Goal: Task Accomplishment & Management: Manage account settings

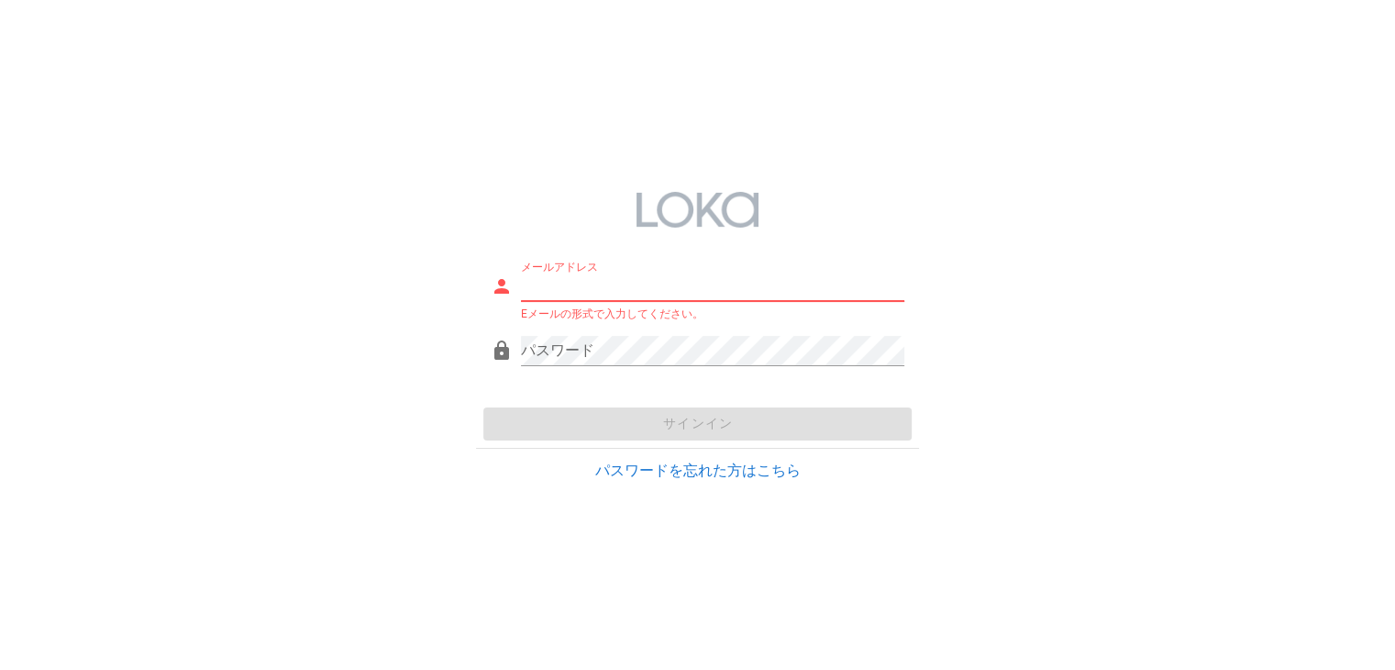
type input "[EMAIL_ADDRESS][DOMAIN_NAME]"
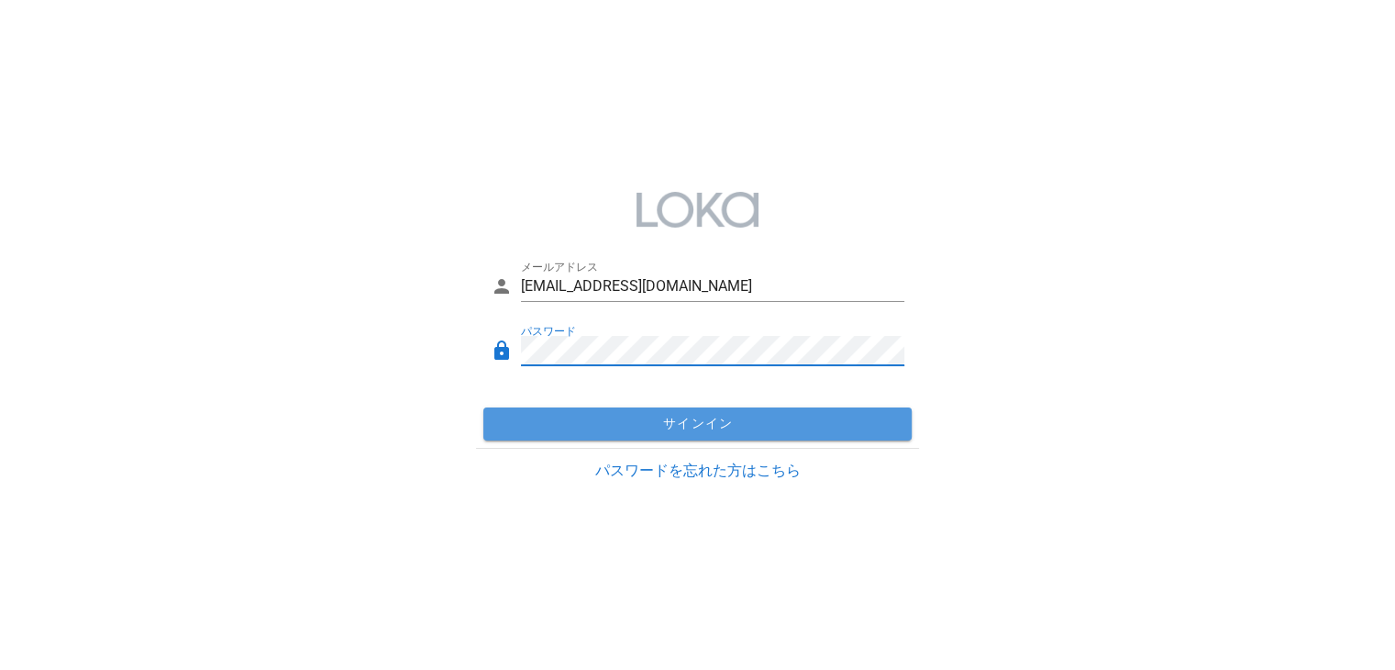
click at [640, 427] on span "サインイン" at bounding box center [698, 423] width 414 height 17
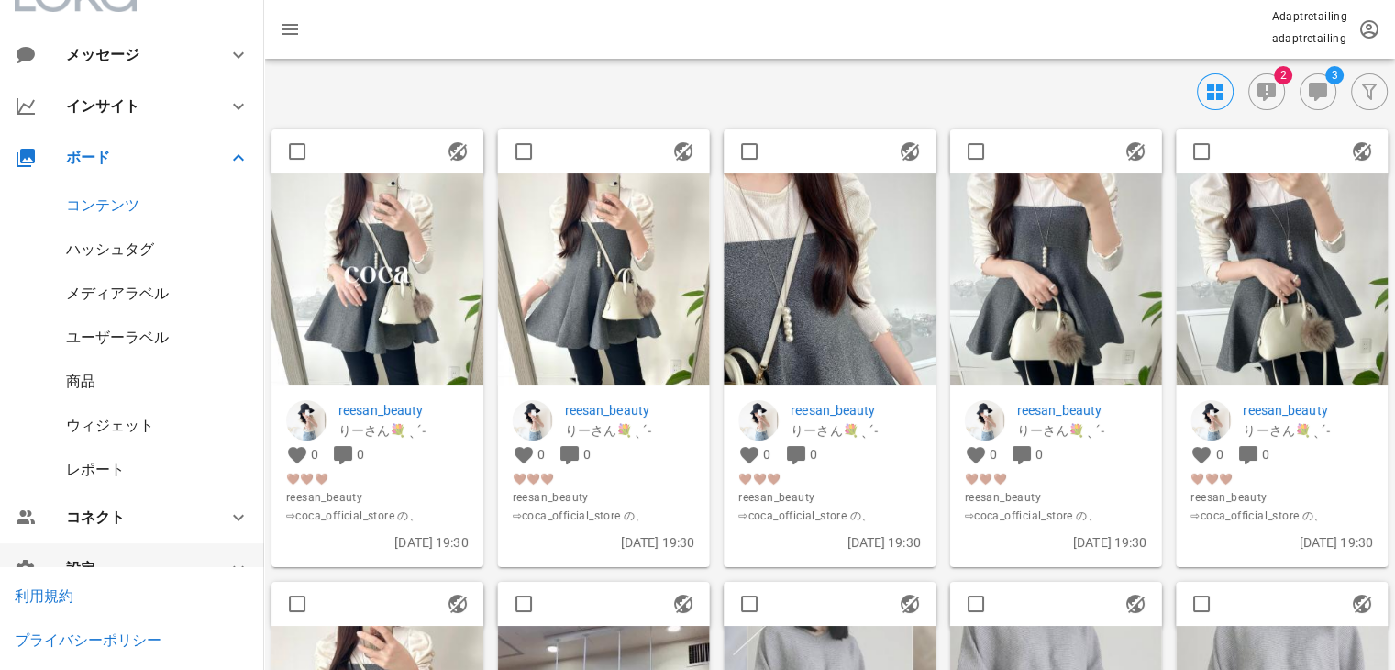
scroll to position [70, 0]
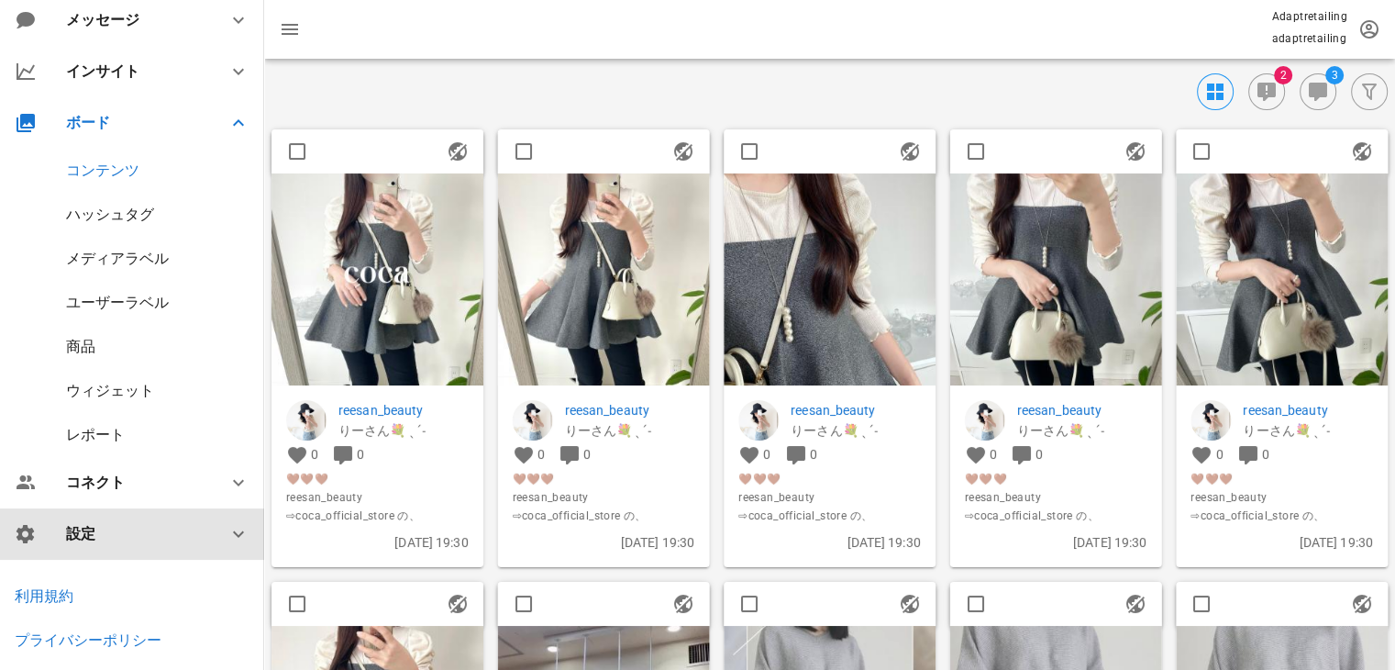
click at [107, 531] on div "設定" at bounding box center [135, 533] width 139 height 17
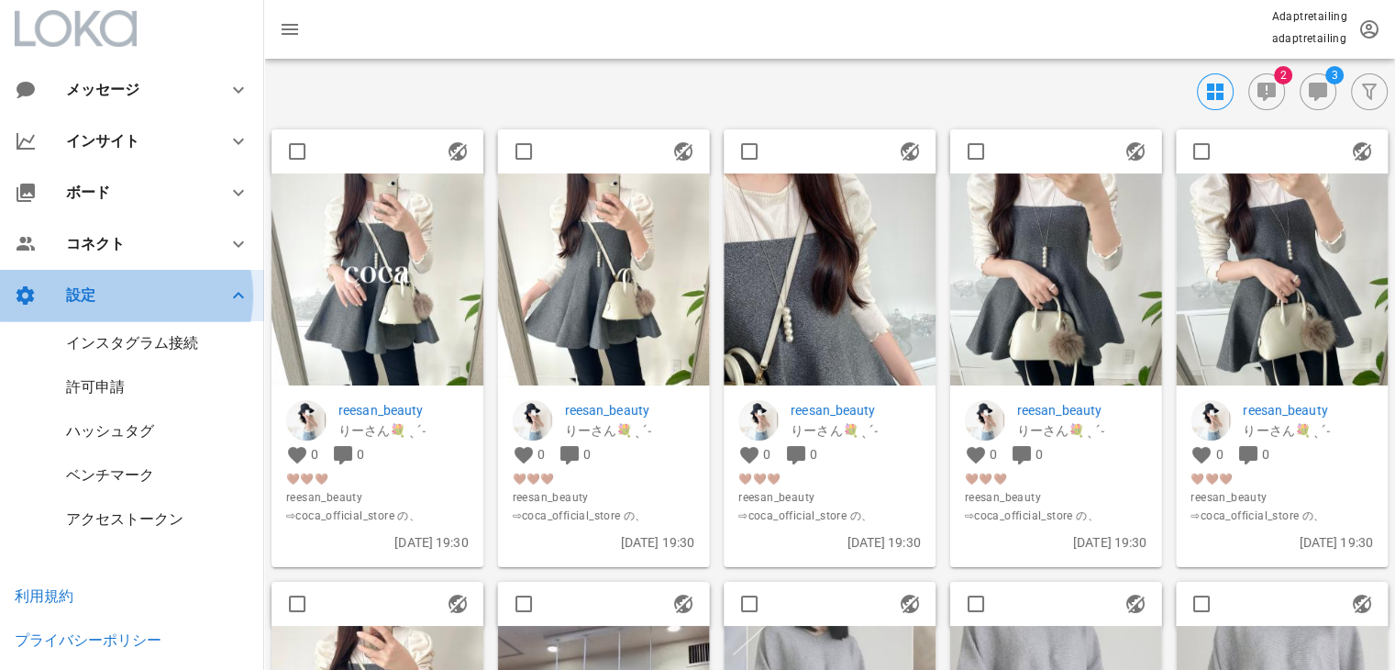
scroll to position [0, 0]
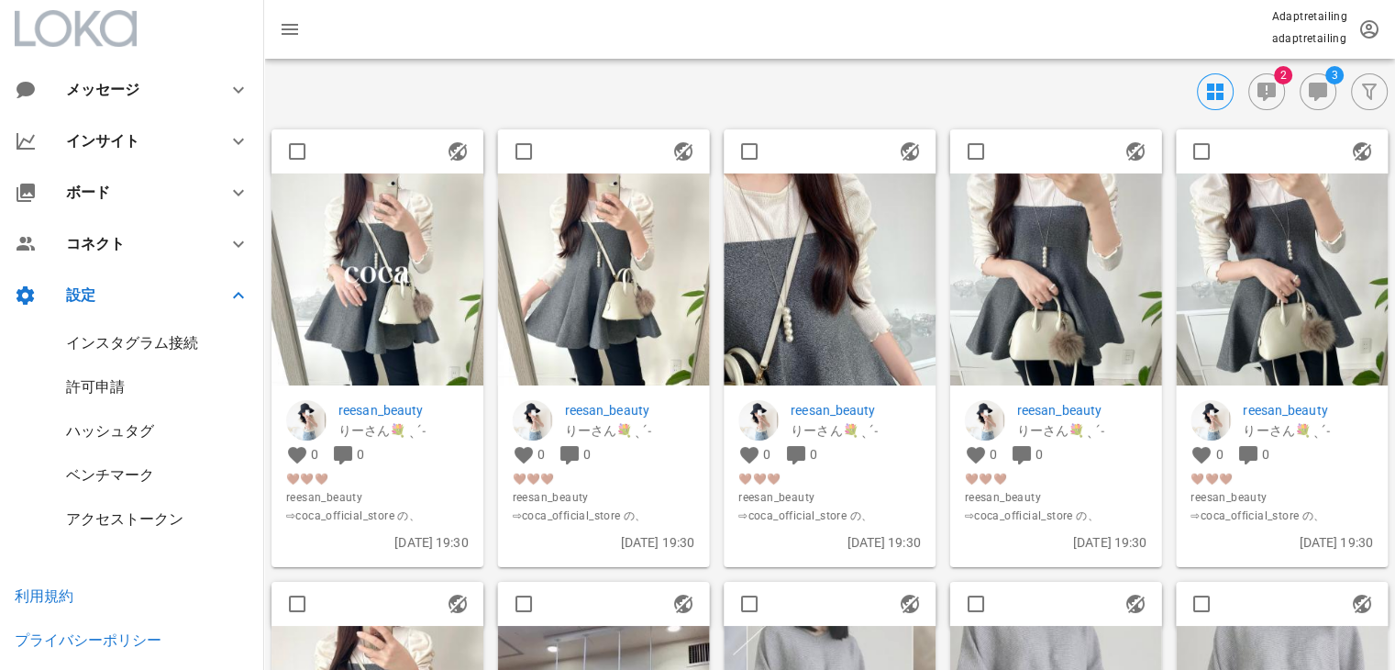
click at [131, 520] on div "アクセストークン" at bounding box center [124, 518] width 117 height 17
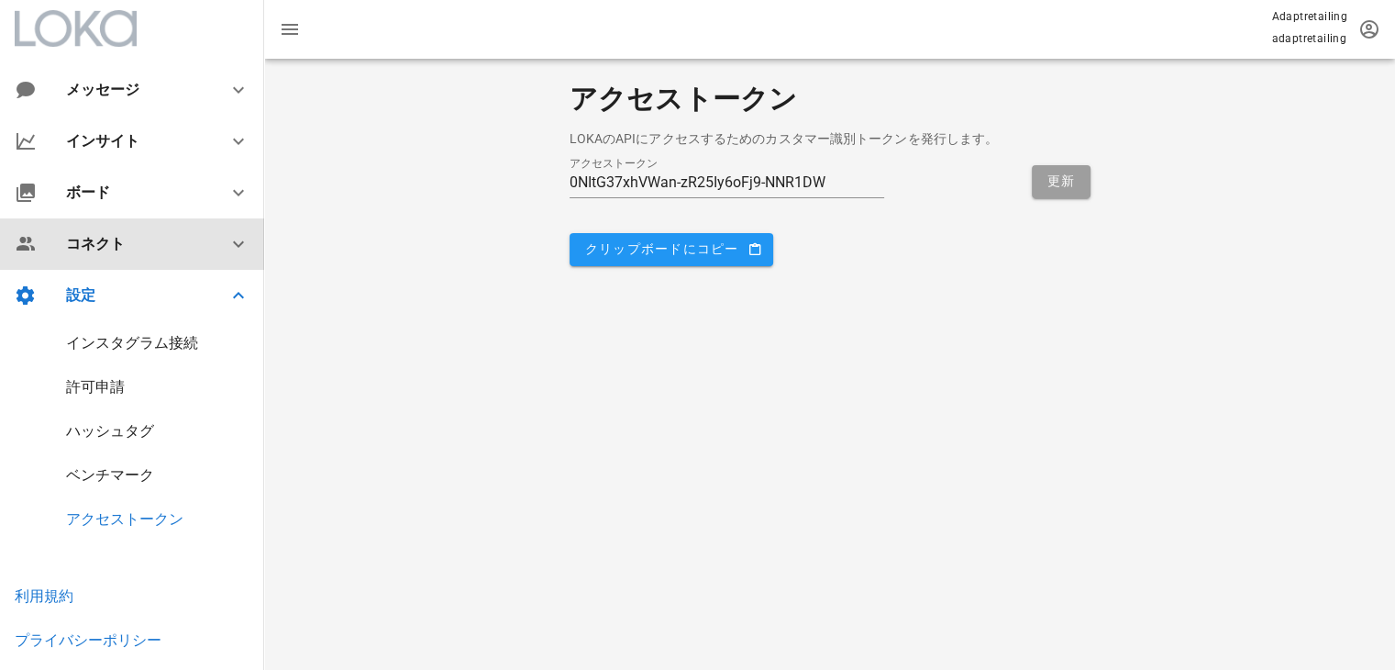
click at [113, 257] on div "コネクト" at bounding box center [132, 243] width 264 height 51
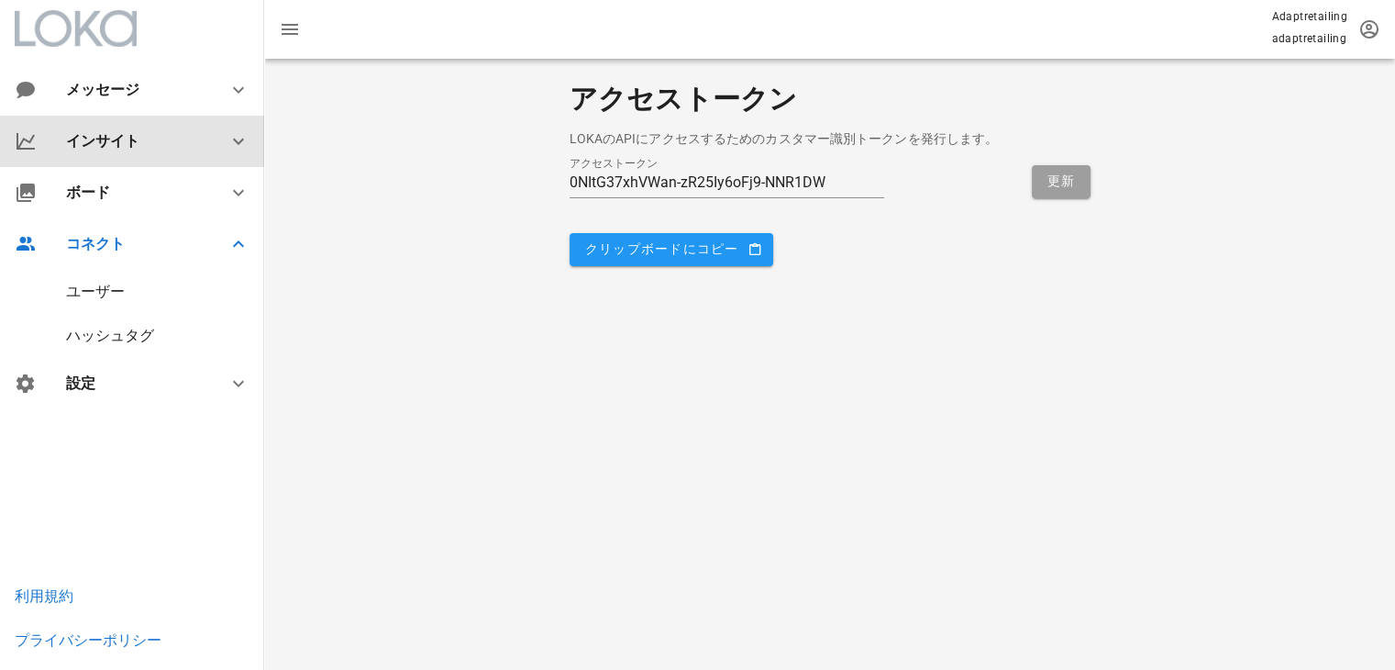
click at [126, 154] on div "インサイト" at bounding box center [132, 141] width 264 height 51
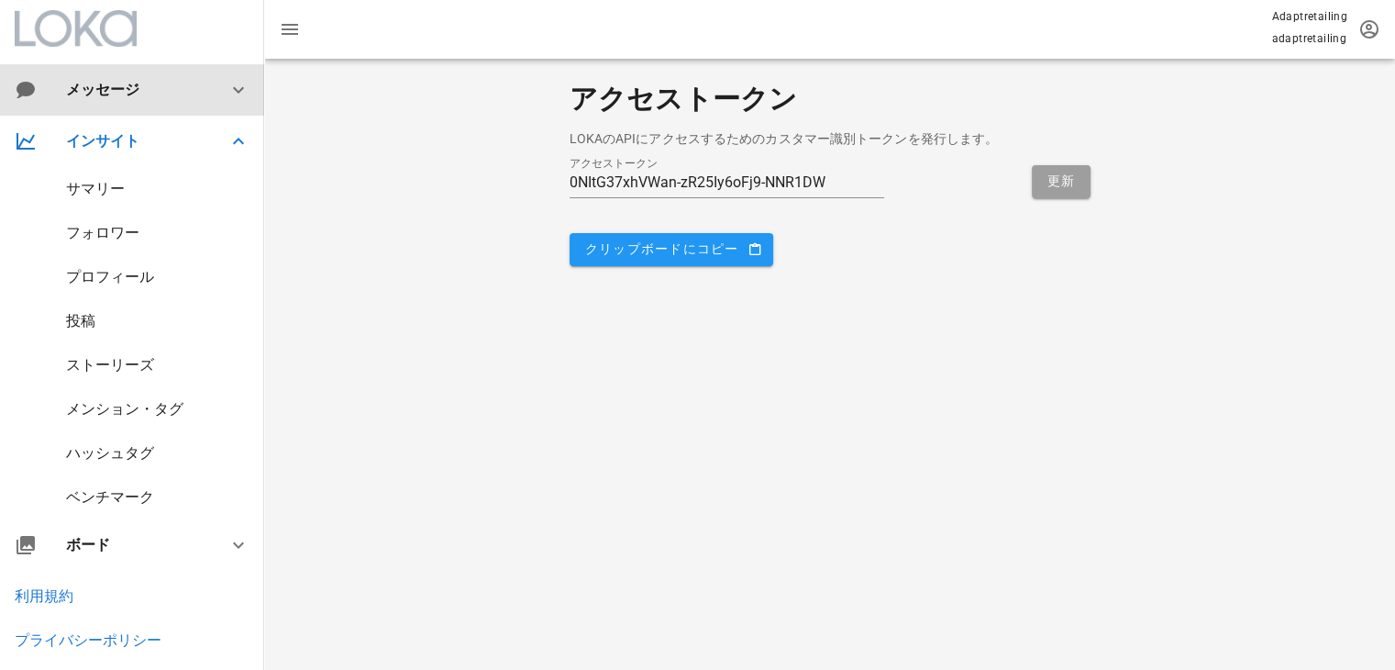
click at [129, 92] on div "メッセージ" at bounding box center [132, 89] width 132 height 17
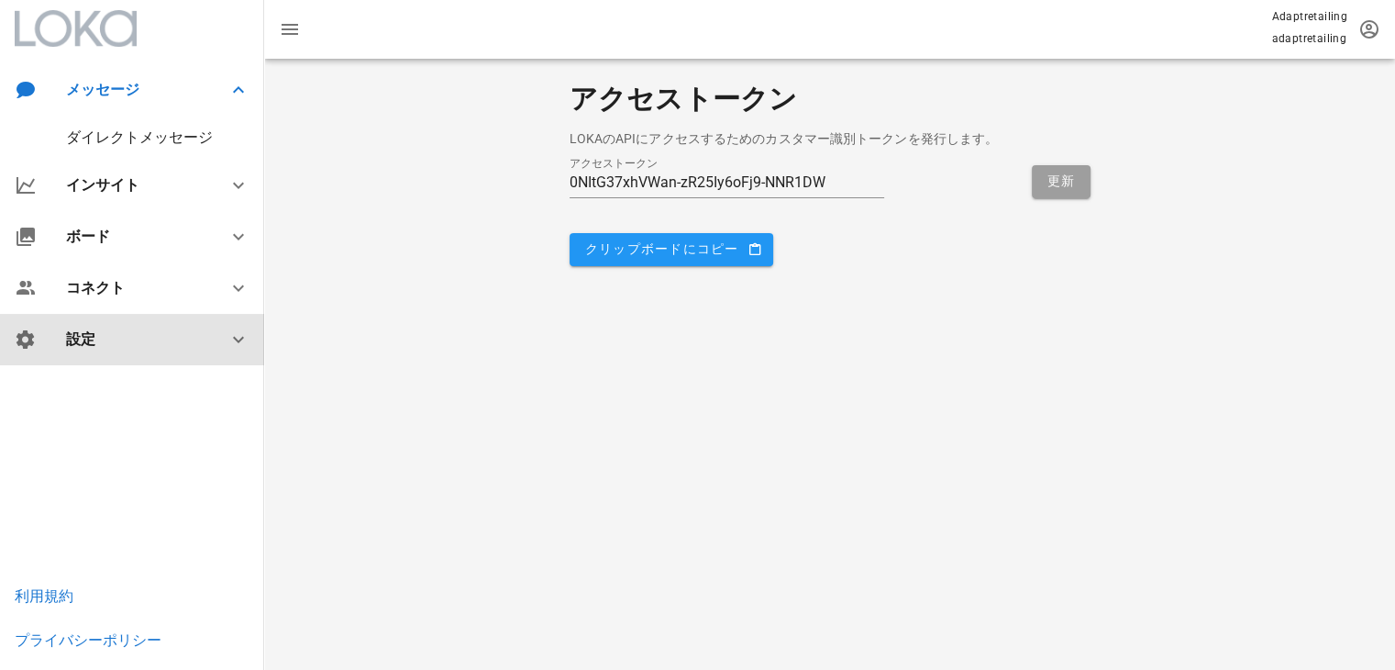
click at [155, 337] on div "設定" at bounding box center [135, 338] width 139 height 17
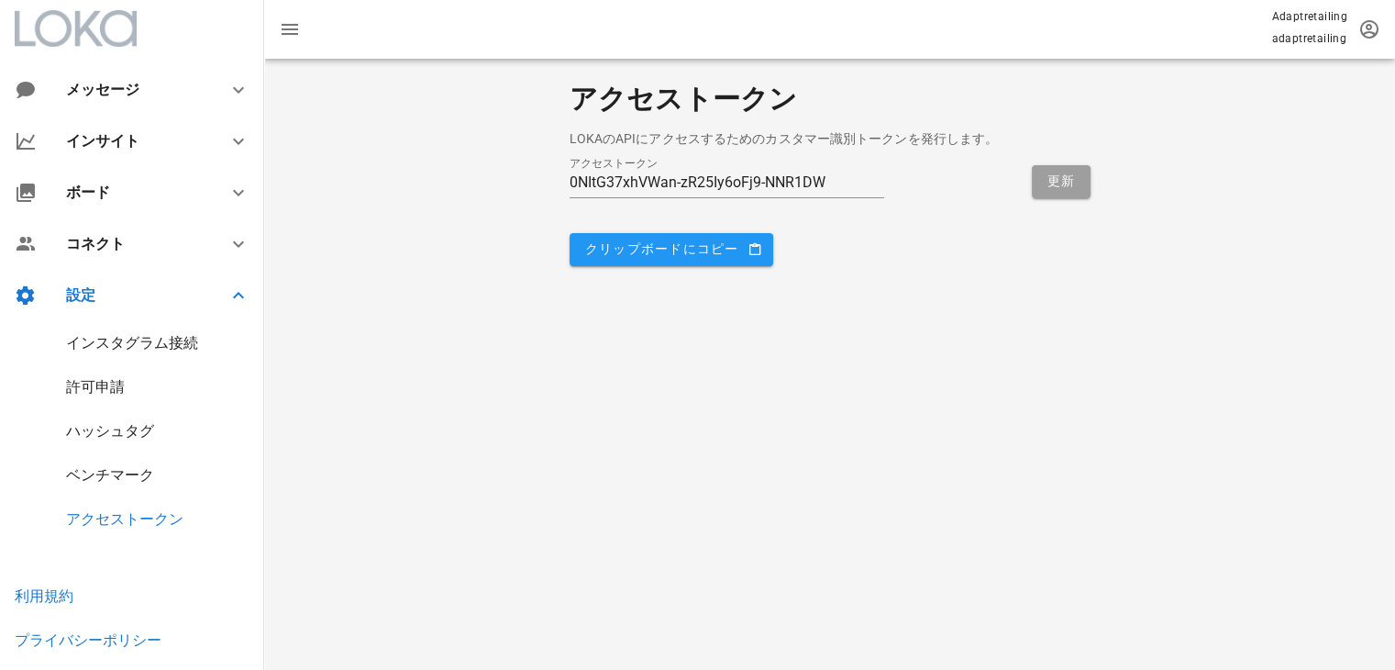
click at [160, 338] on div "インスタグラム接続" at bounding box center [132, 342] width 132 height 17
